Goal: Task Accomplishment & Management: Use online tool/utility

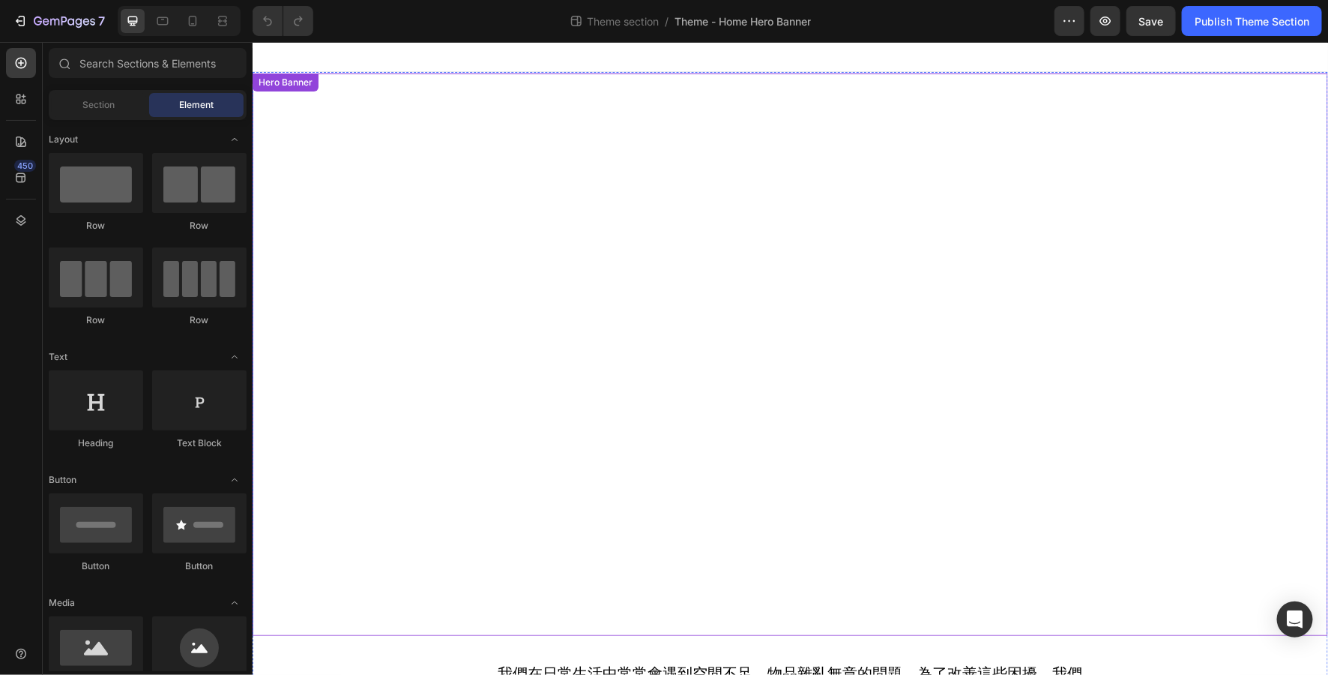
scroll to position [102, 0]
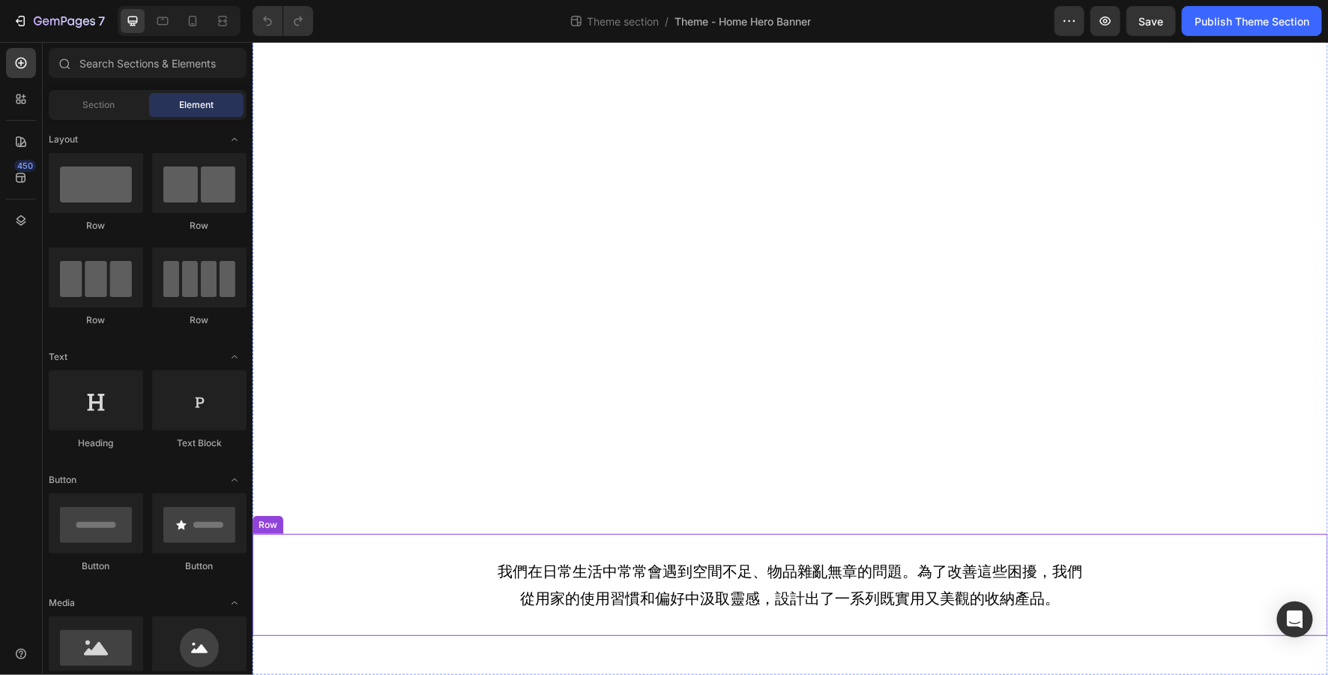
click at [810, 624] on div "我們在日常生活中常常會遇到空間不足、物品雜亂無章的問題。為了改善這些困擾，我們從用家的使用習慣和偏好中汲取靈感，設計出了一系列既實用又美觀的收納產品。 Tex…" at bounding box center [790, 584] width 1076 height 102
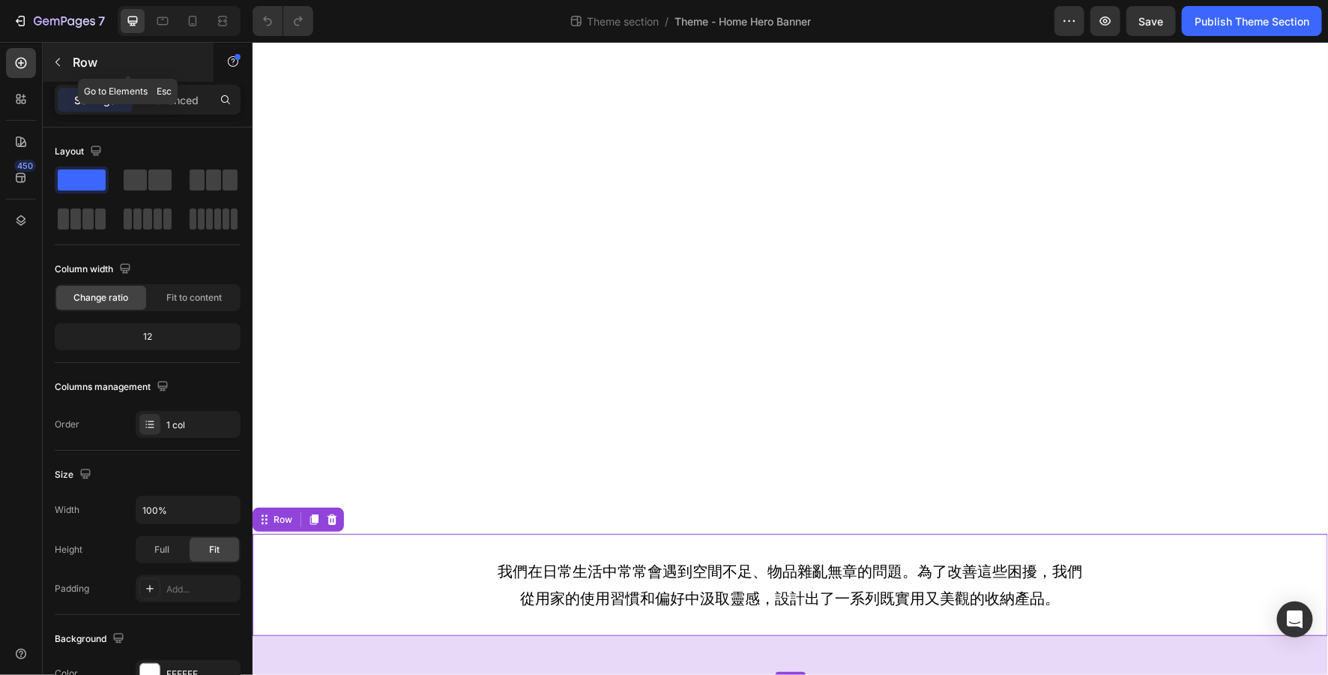
click at [61, 64] on icon "button" at bounding box center [58, 62] width 12 height 12
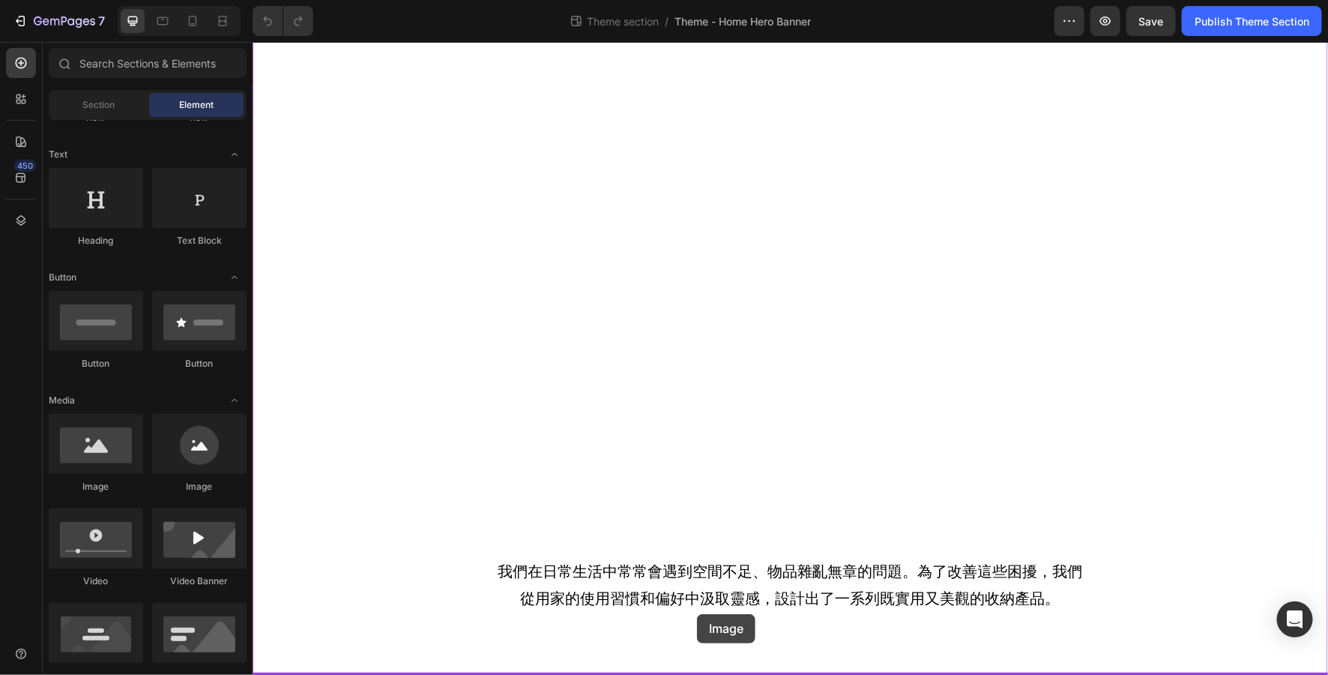
scroll to position [104, 0]
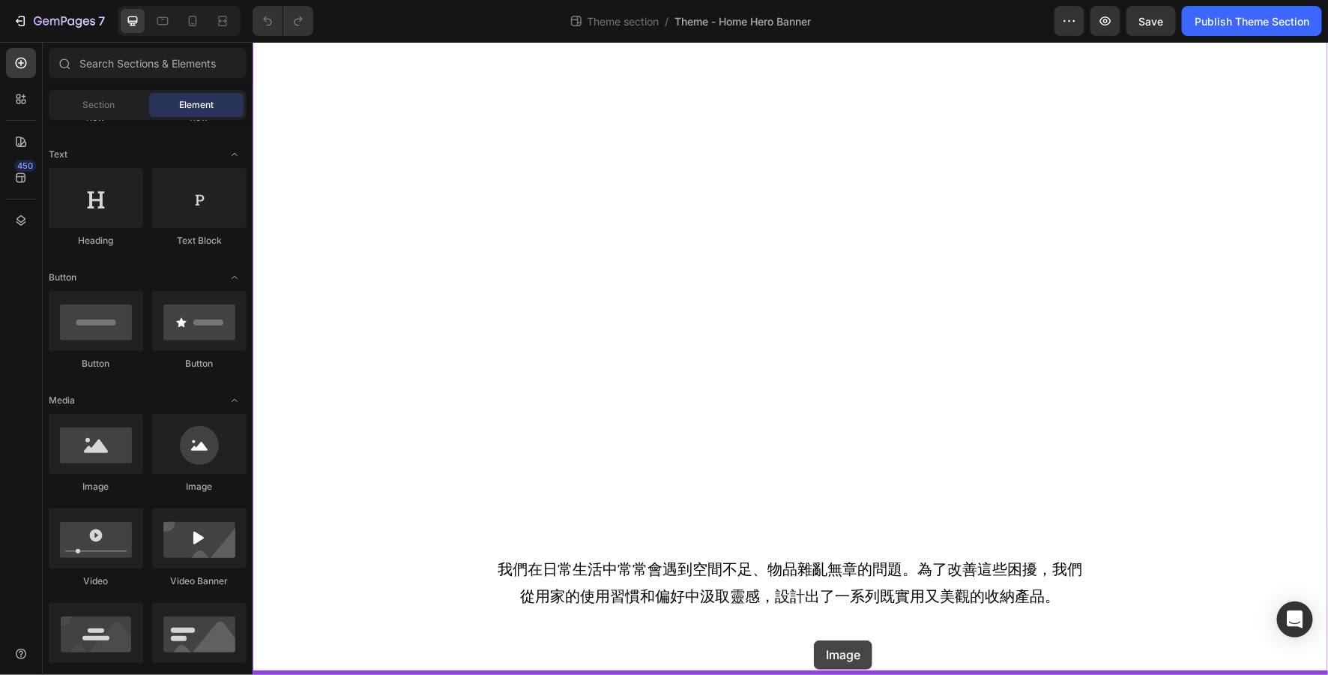
drag, startPoint x: 364, startPoint y: 498, endPoint x: 813, endPoint y: 639, distance: 471.6
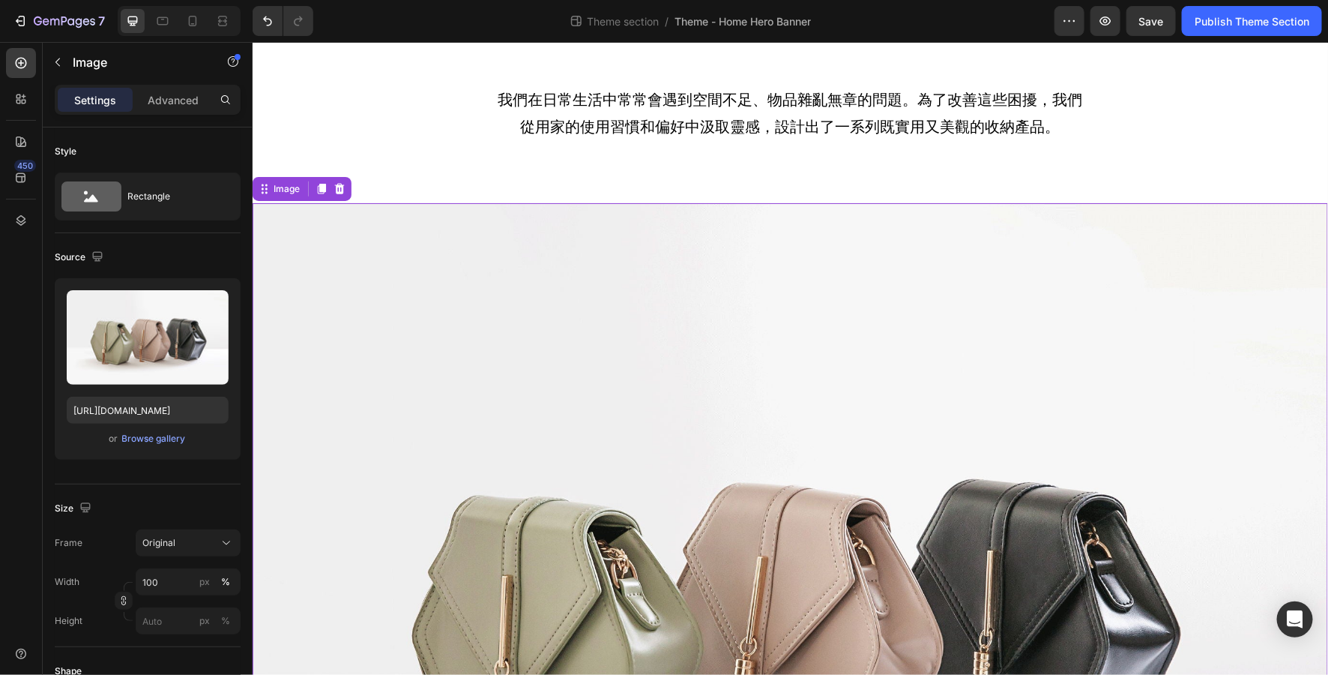
scroll to position [619, 0]
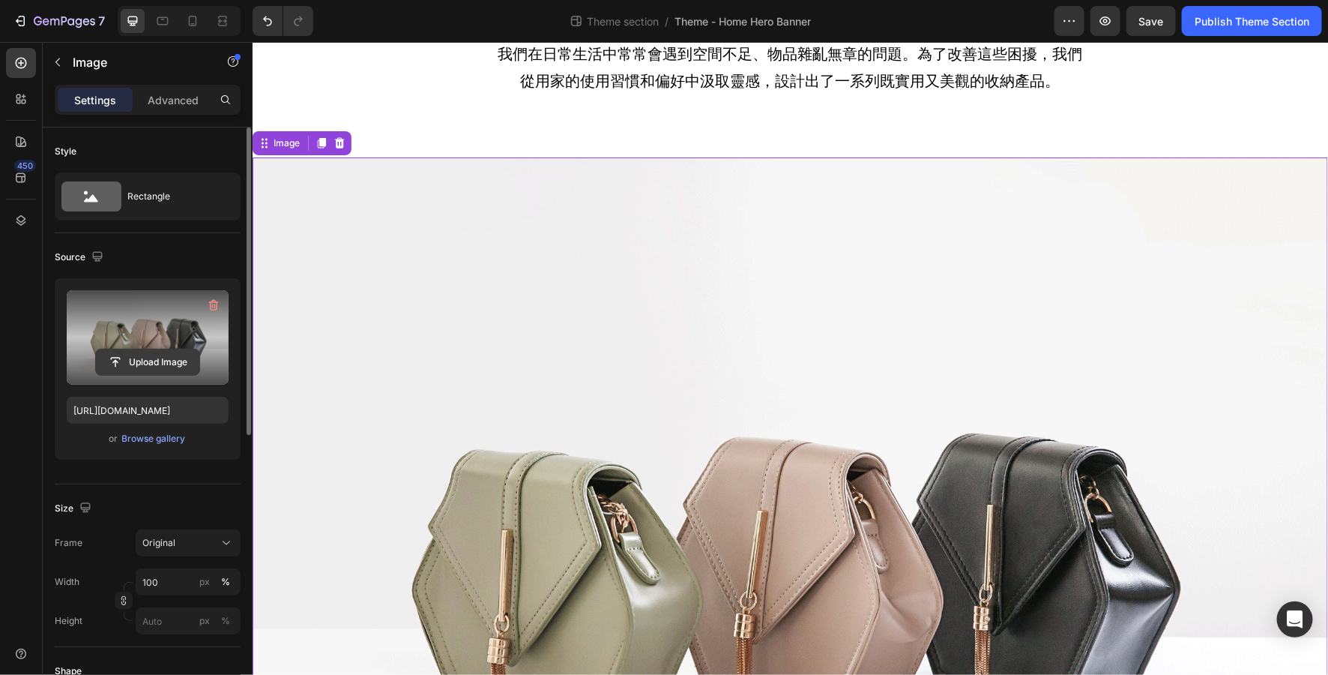
click at [151, 365] on input "file" at bounding box center [147, 361] width 103 height 25
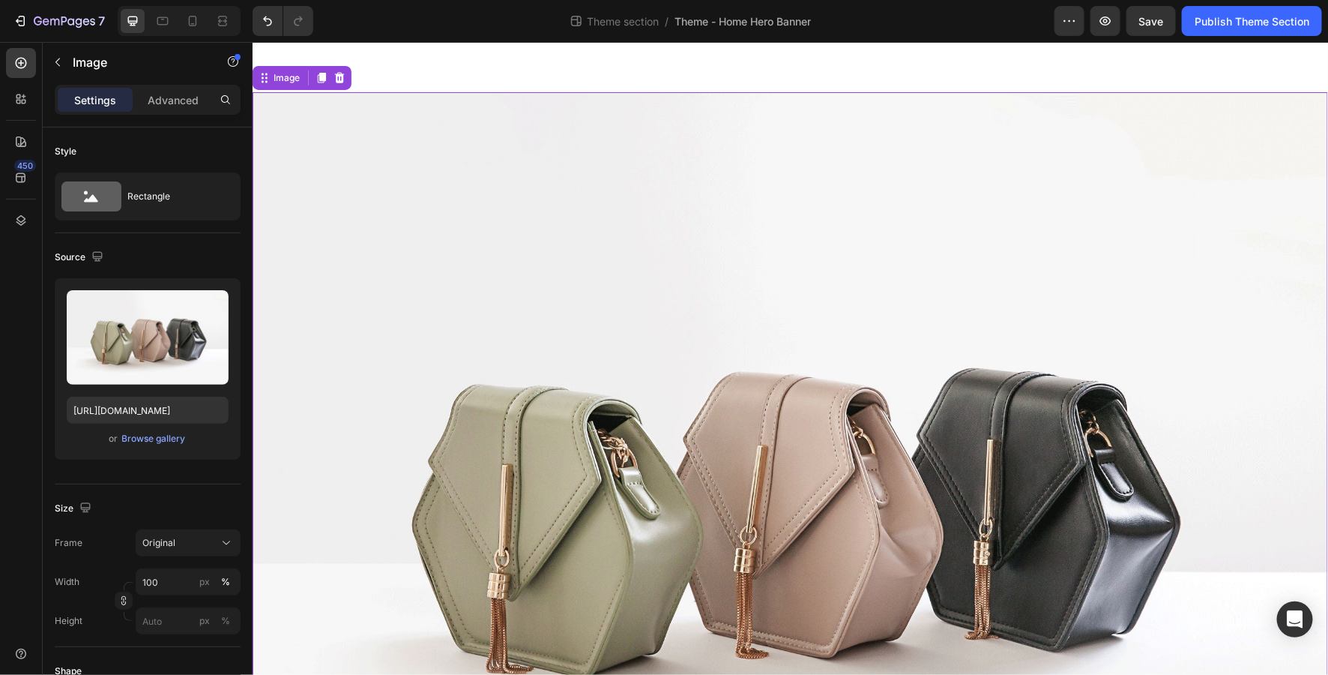
scroll to position [610, 0]
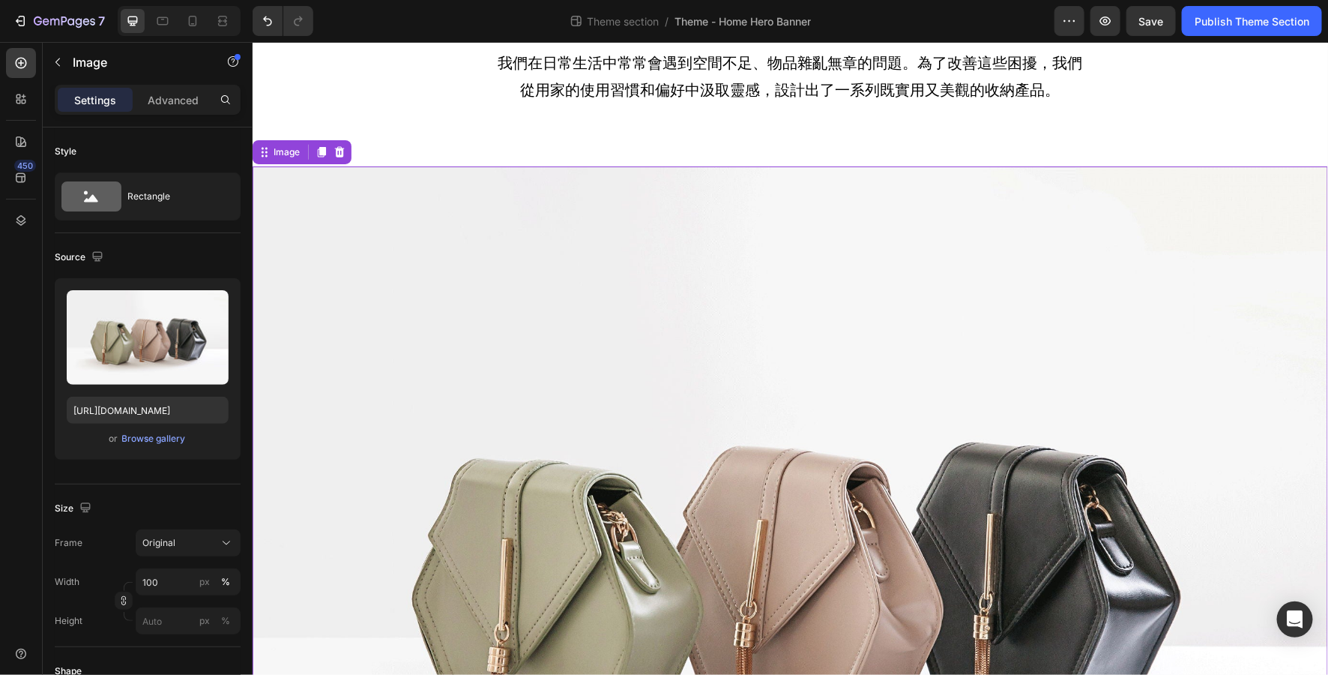
click at [1068, 436] on img at bounding box center [790, 569] width 1076 height 807
click at [335, 150] on icon at bounding box center [339, 151] width 10 height 10
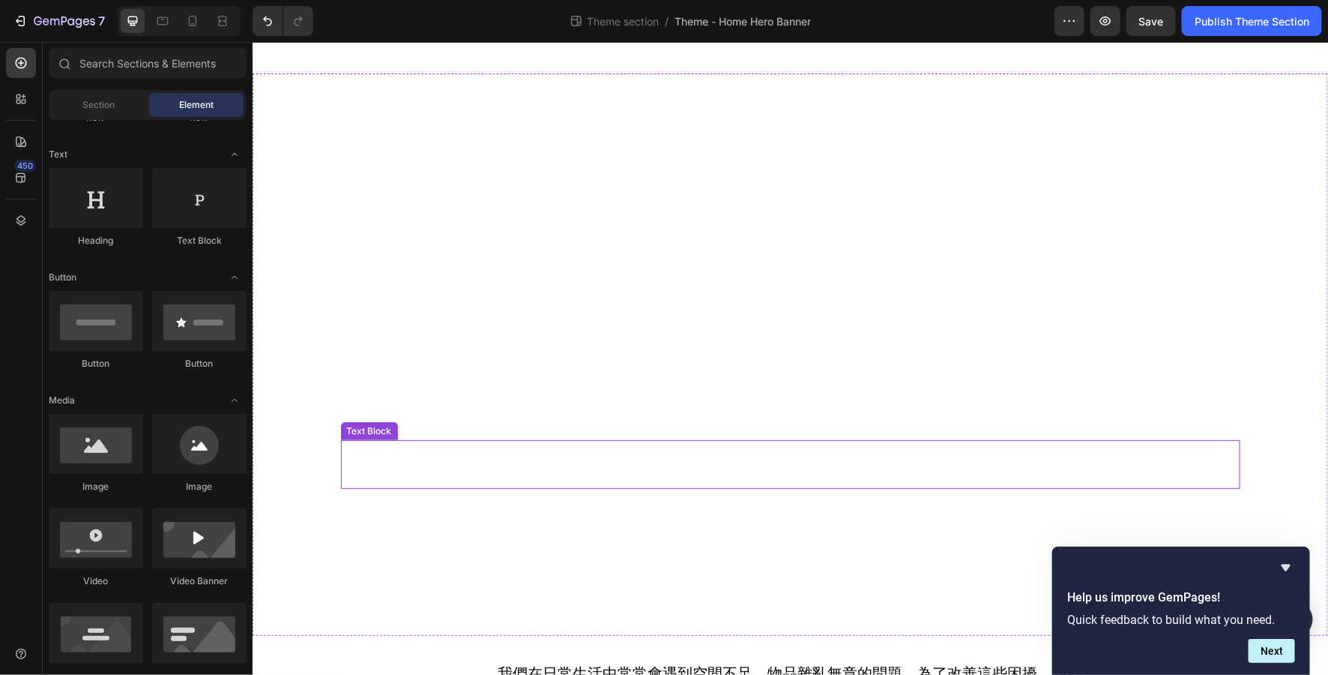
scroll to position [102, 0]
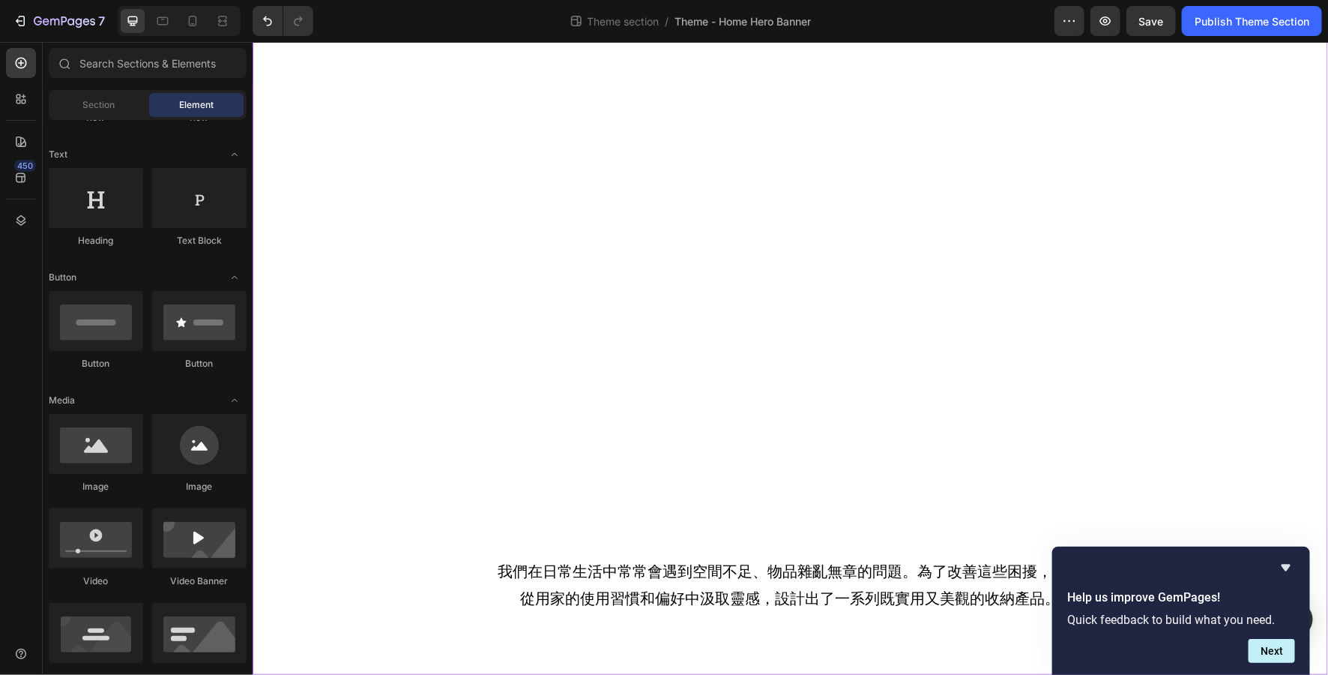
click at [817, 649] on div "透明收納 輕鬆生活 Heading 體驗Bagtory軟式透明收納的魔力! Text Block Hero Banner 我們在日常生活中常常會遇到空間不足、…" at bounding box center [790, 322] width 1076 height 703
